Goal: Transaction & Acquisition: Download file/media

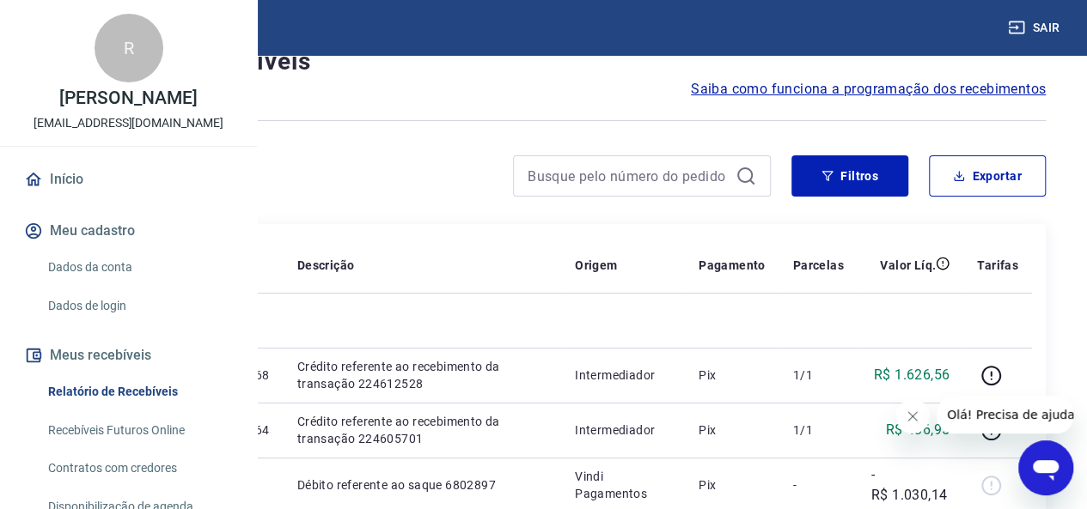
scroll to position [86, 0]
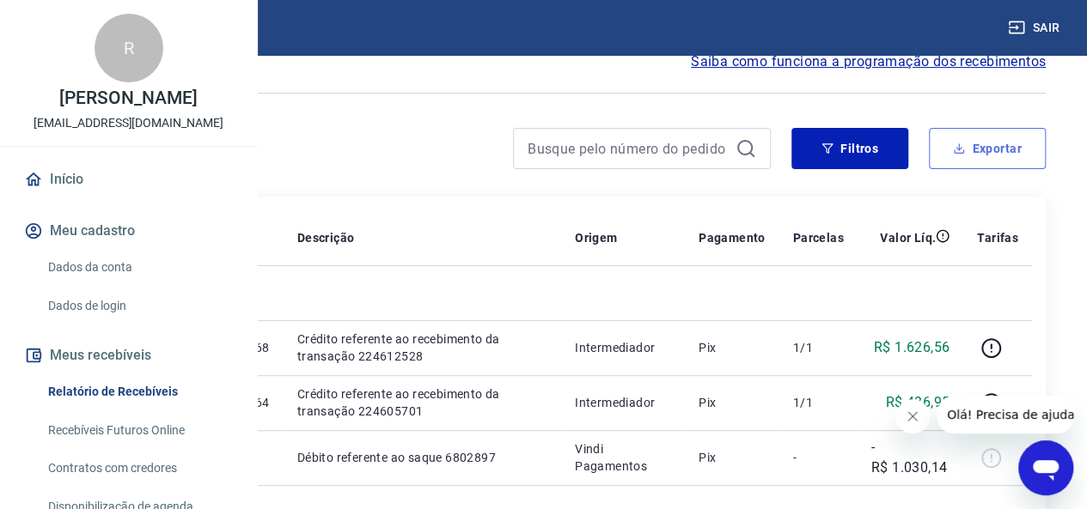
click at [952, 133] on button "Exportar" at bounding box center [986, 148] width 117 height 41
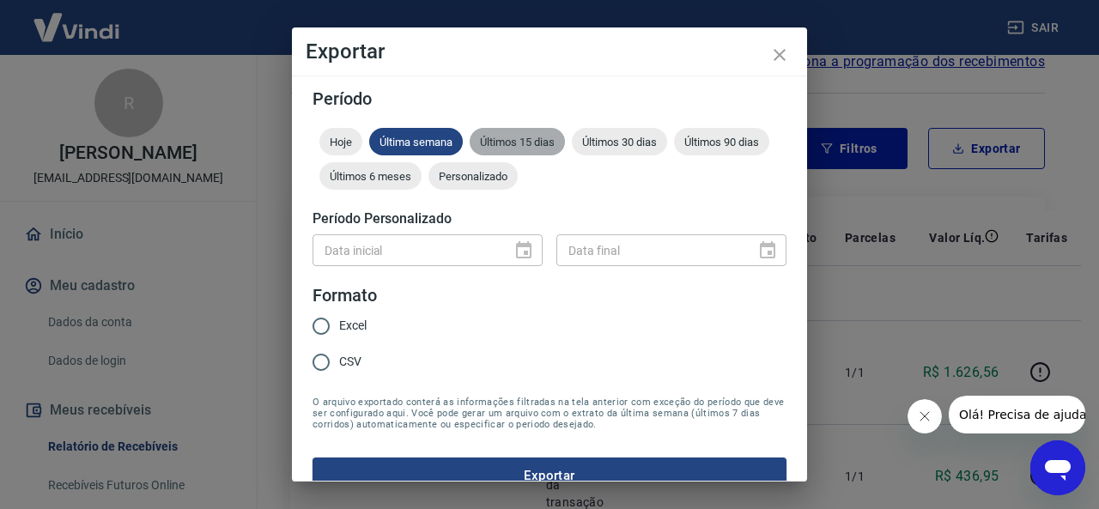
click at [546, 133] on div "Últimos 15 dias" at bounding box center [517, 141] width 95 height 27
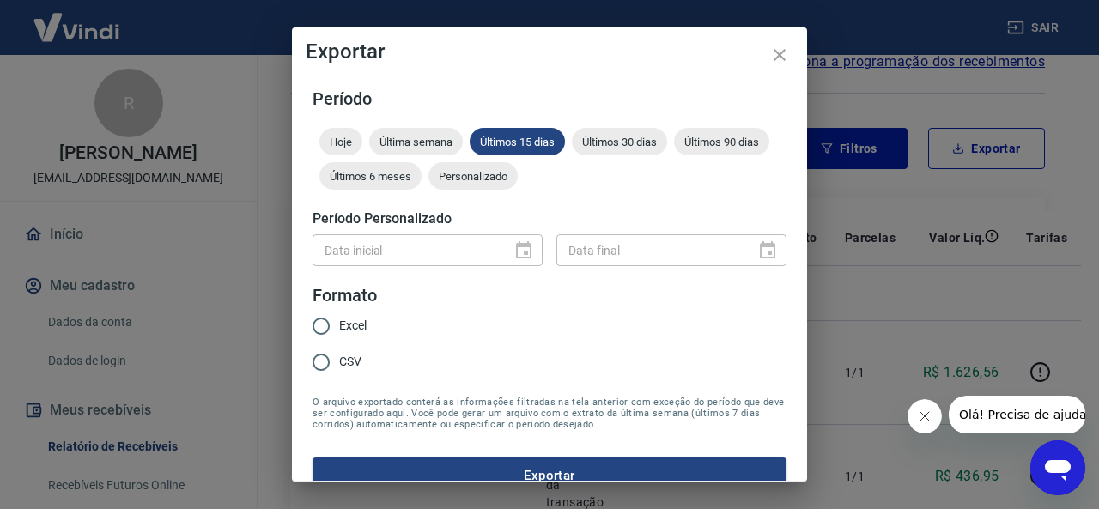
click at [340, 324] on span "Excel" at bounding box center [352, 326] width 27 height 18
click at [339, 324] on input "Excel" at bounding box center [321, 326] width 36 height 36
radio input "true"
click at [493, 472] on button "Exportar" at bounding box center [550, 476] width 474 height 36
